Goal: Information Seeking & Learning: Find specific fact

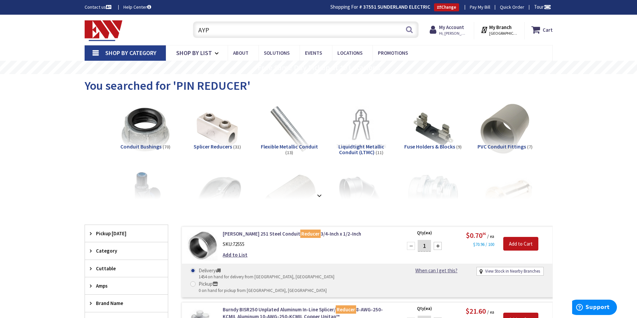
drag, startPoint x: 303, startPoint y: 34, endPoint x: 188, endPoint y: 35, distance: 114.3
click at [188, 35] on div "AYP AYP Search" at bounding box center [303, 29] width 239 height 21
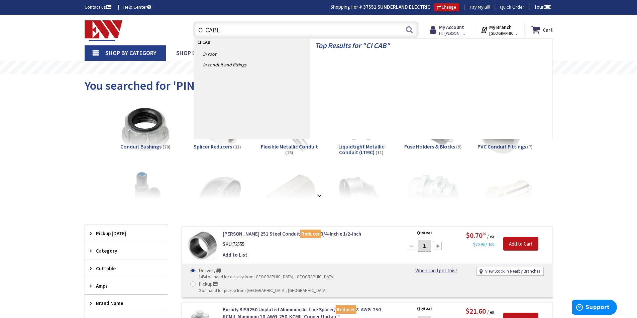
type input "CI CABLE"
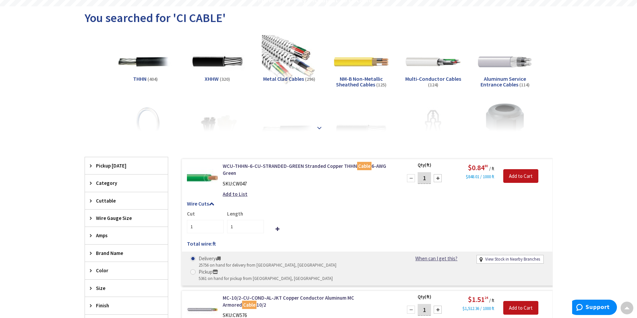
scroll to position [68, 0]
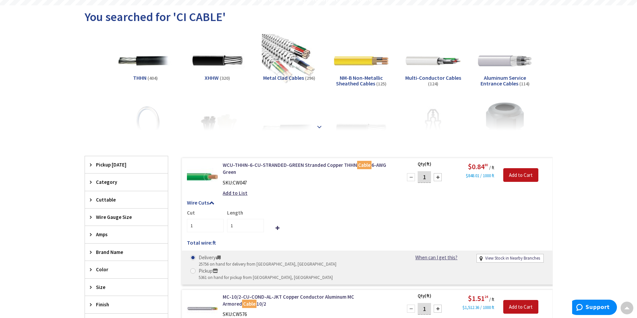
click at [320, 123] on div at bounding box center [318, 112] width 434 height 37
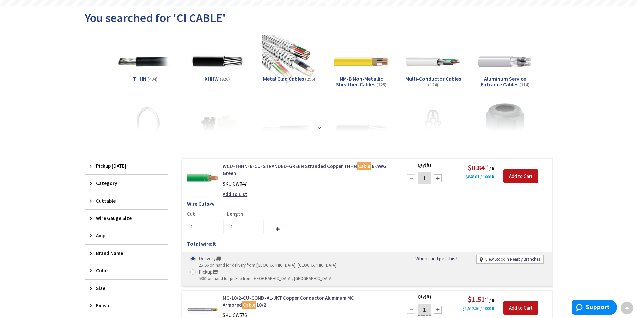
click at [319, 126] on strong at bounding box center [319, 127] width 8 height 7
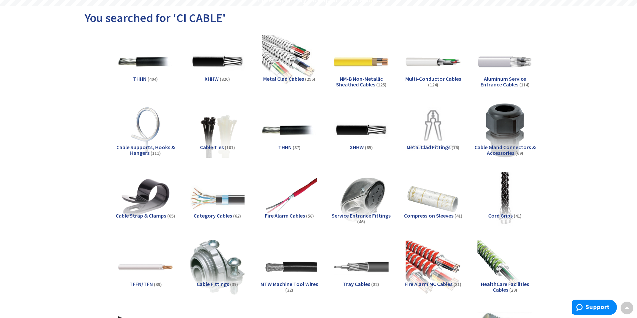
type input "[STREET_ADDRESS]"
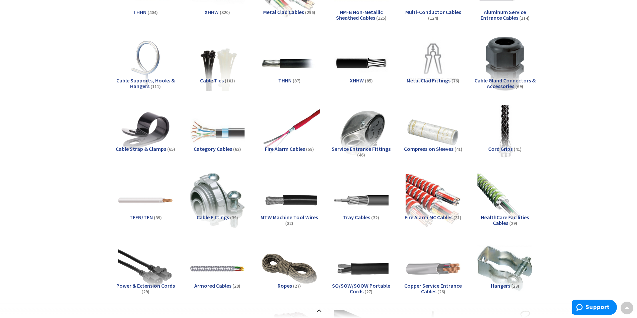
click at [299, 134] on img at bounding box center [289, 132] width 60 height 60
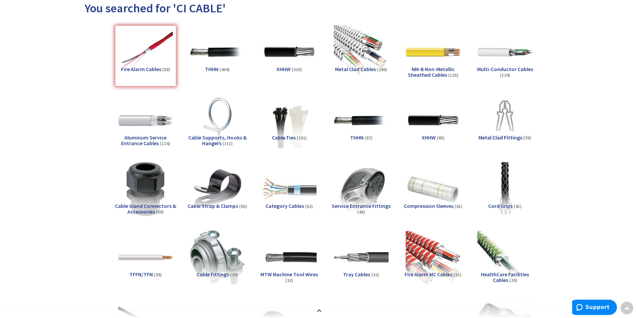
scroll to position [0, 0]
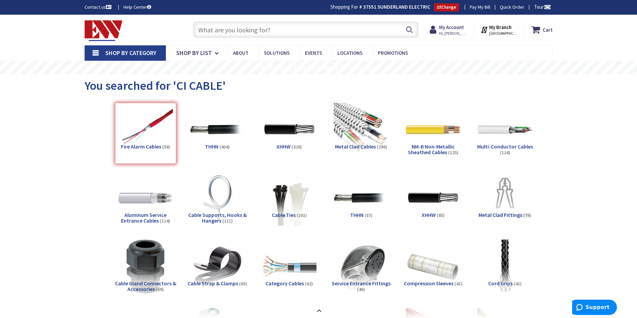
click at [300, 33] on input "text" at bounding box center [306, 29] width 226 height 17
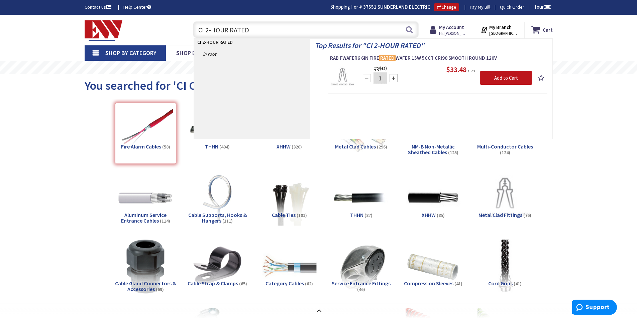
type input "CI 2-HOUR RATED"
